Goal: Task Accomplishment & Management: Manage account settings

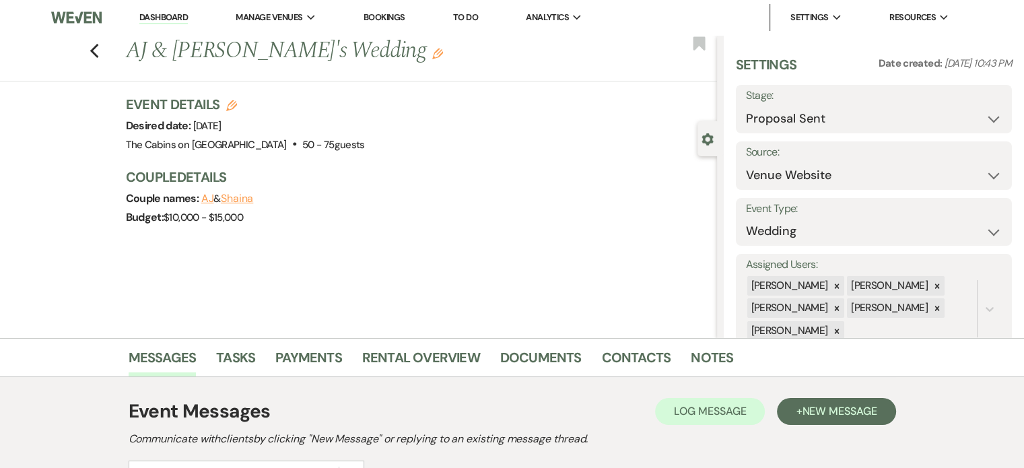
click at [170, 13] on link "Dashboard" at bounding box center [163, 17] width 48 height 13
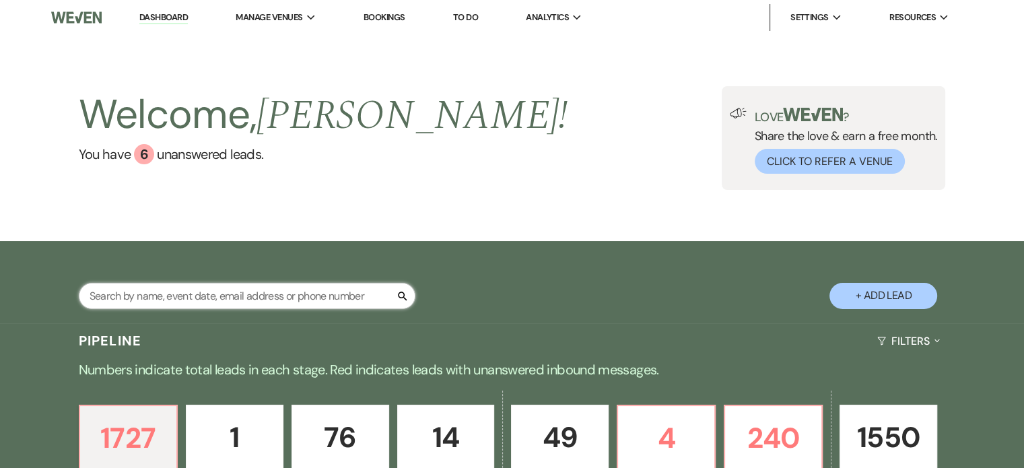
click at [137, 308] on input "text" at bounding box center [247, 296] width 337 height 26
type input "[PERSON_NAME]"
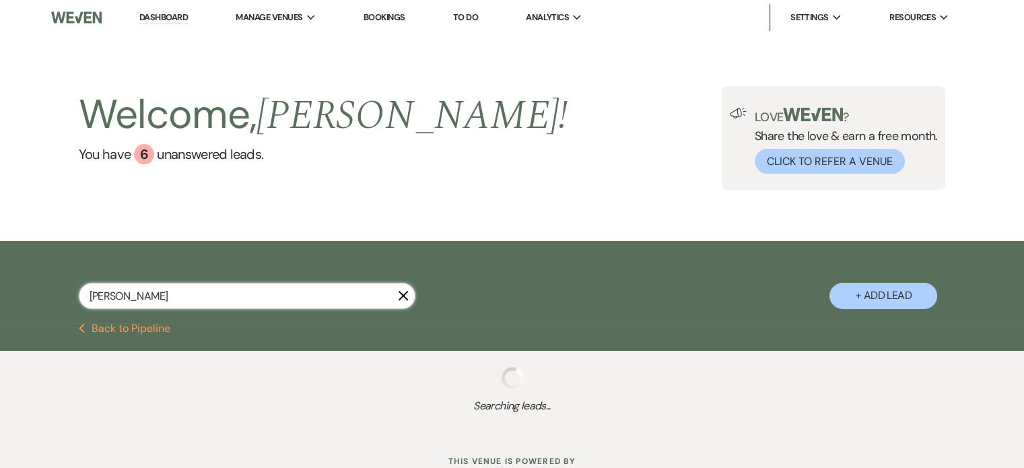
select select "8"
select select "5"
select select "8"
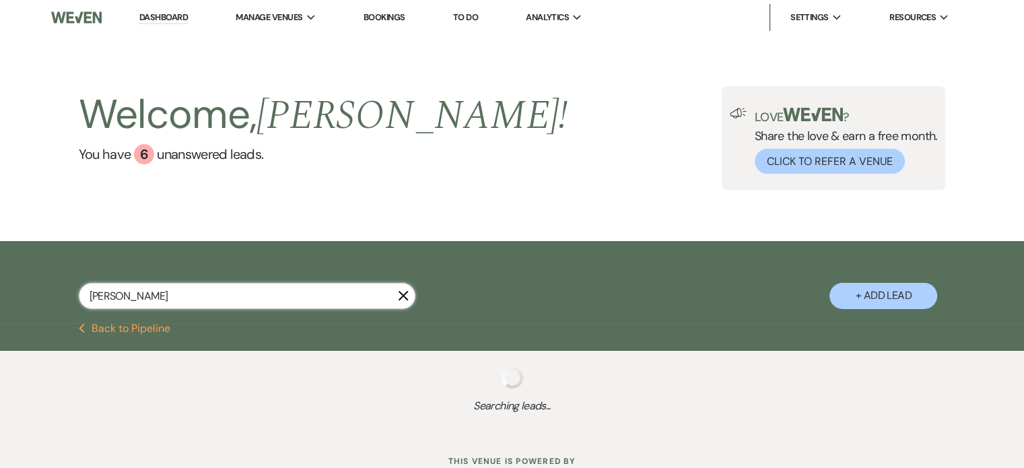
select select "8"
select select "5"
select select "8"
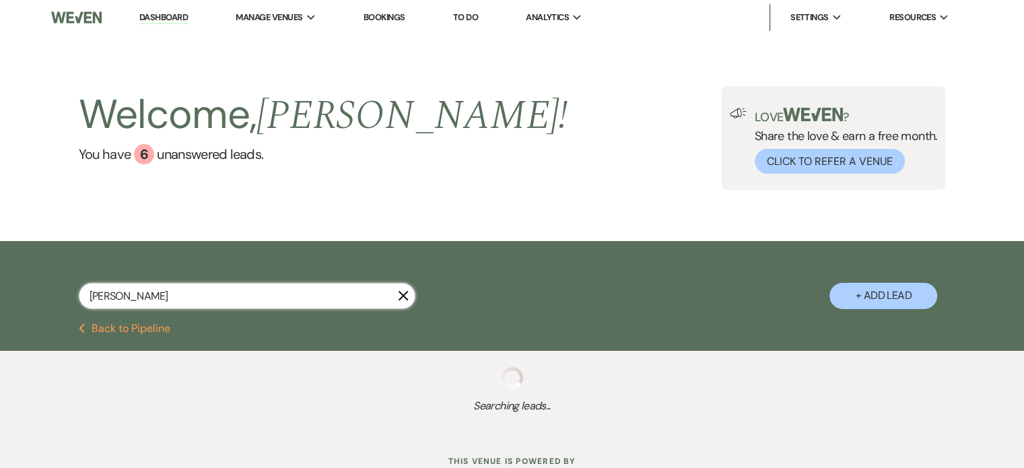
select select "8"
select select "5"
select select "8"
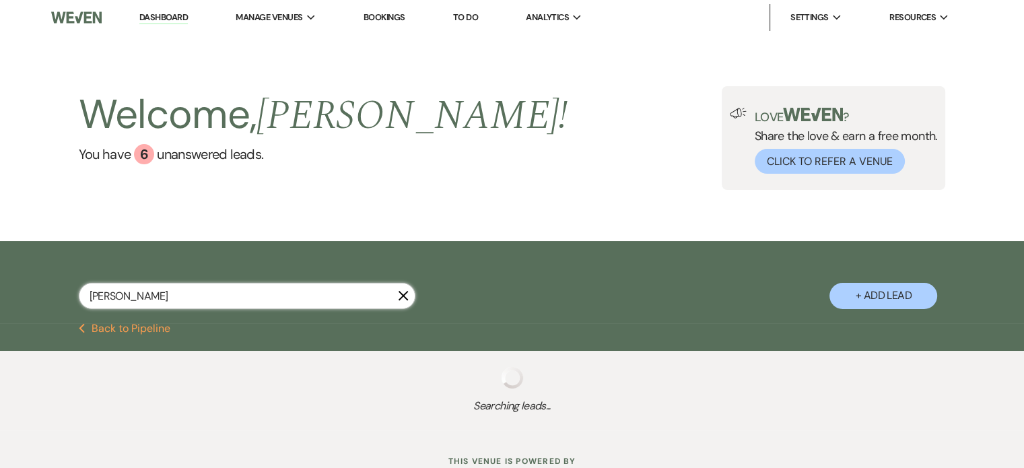
select select "5"
select select "8"
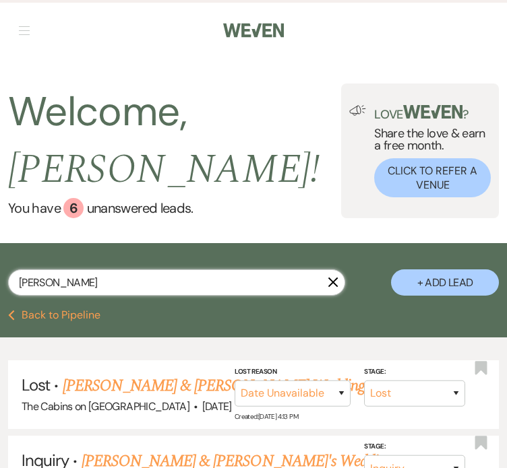
drag, startPoint x: 75, startPoint y: 269, endPoint x: -1, endPoint y: 278, distance: 76.7
type input "[PERSON_NAME] [PERSON_NAME]"
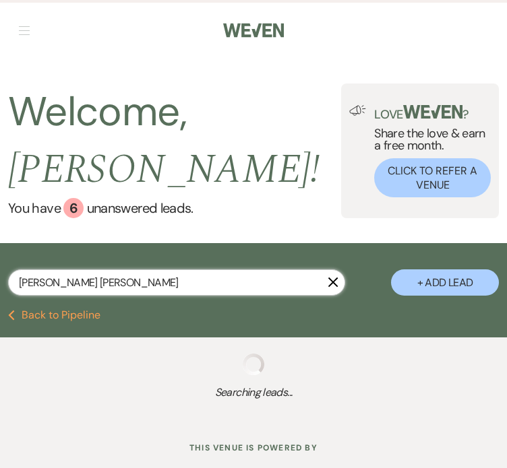
select select "6"
select select "8"
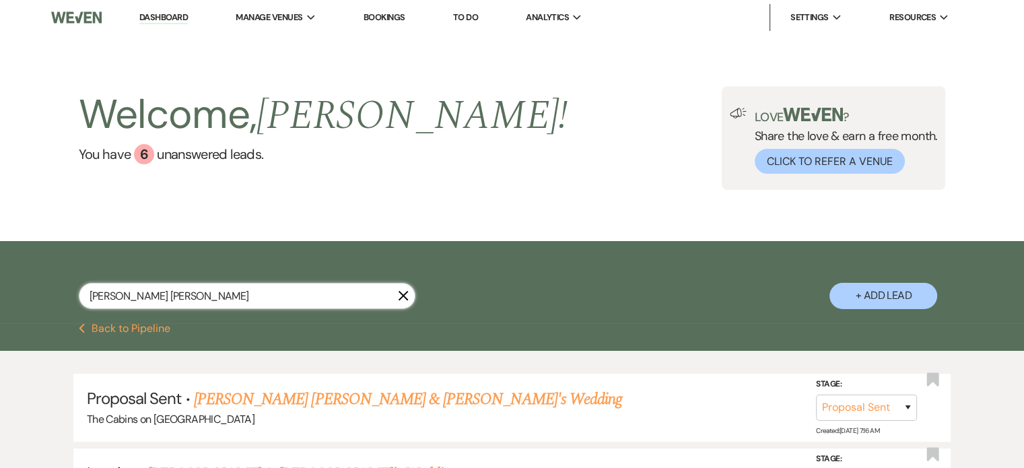
type input "[PERSON_NAME] [PERSON_NAME]"
